Goal: Book appointment/travel/reservation

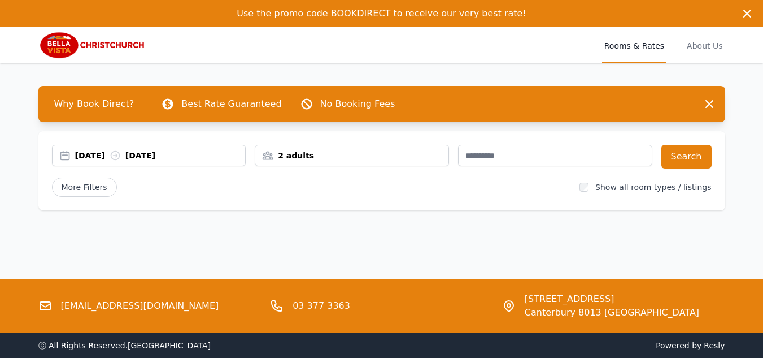
click at [114, 153] on div "[DATE] [DATE]" at bounding box center [160, 155] width 171 height 11
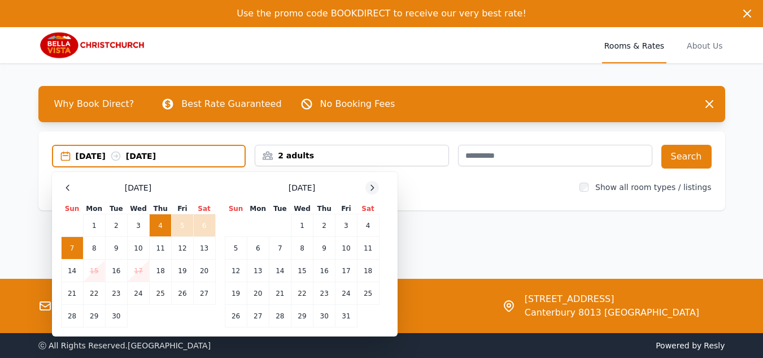
click at [371, 185] on icon at bounding box center [372, 187] width 9 height 9
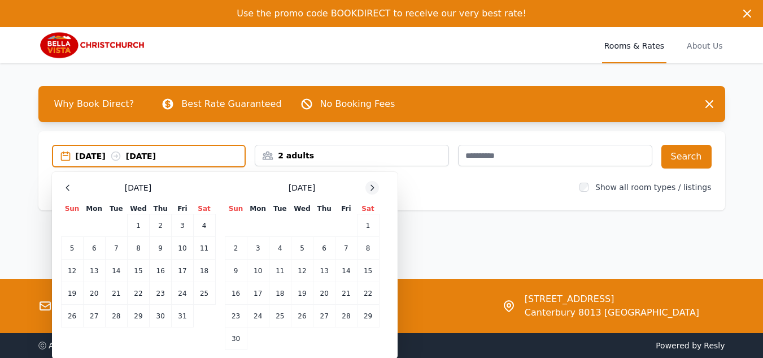
click at [371, 185] on icon at bounding box center [372, 187] width 9 height 9
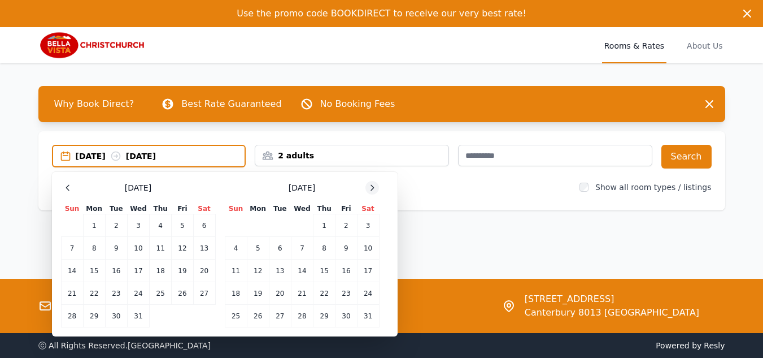
click at [371, 185] on icon at bounding box center [372, 187] width 9 height 9
click at [372, 185] on icon at bounding box center [372, 187] width 9 height 9
click at [284, 255] on td "7" at bounding box center [280, 248] width 22 height 23
click at [297, 251] on td "8" at bounding box center [302, 248] width 22 height 23
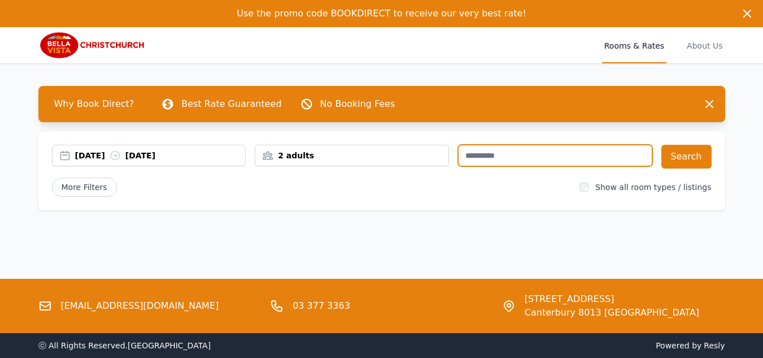
click at [546, 156] on input "text" at bounding box center [555, 155] width 194 height 21
type input "****"
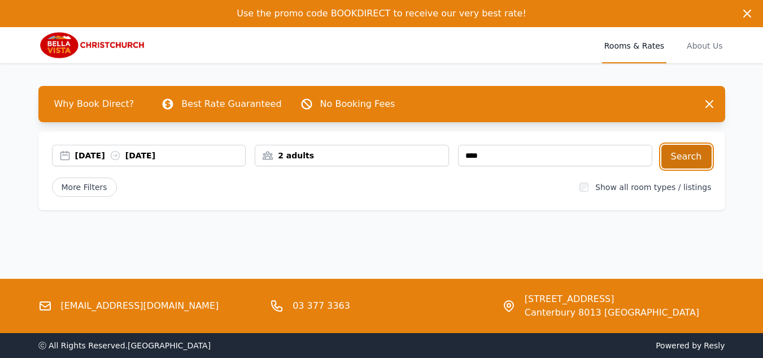
click at [694, 156] on button "Search" at bounding box center [687, 157] width 50 height 24
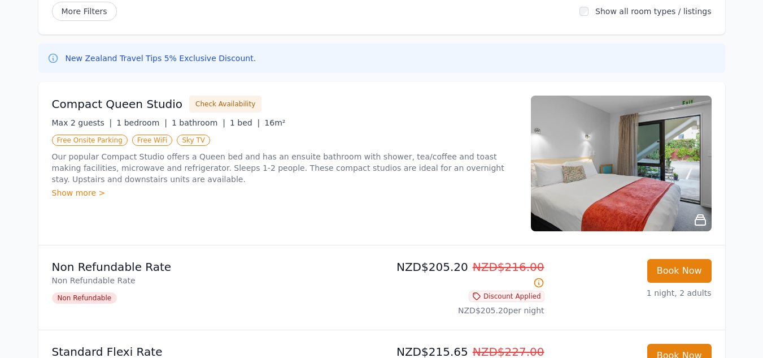
scroll to position [169, 0]
